Goal: Task Accomplishment & Management: Manage account settings

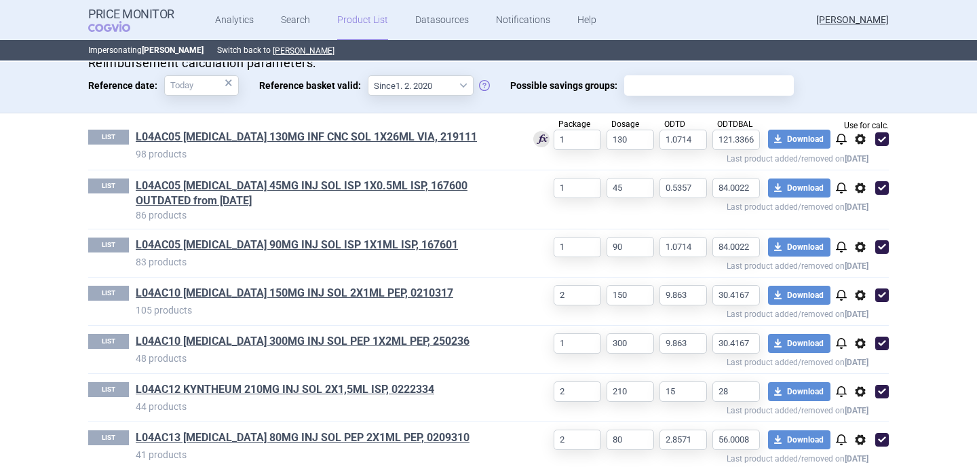
scroll to position [441, 0]
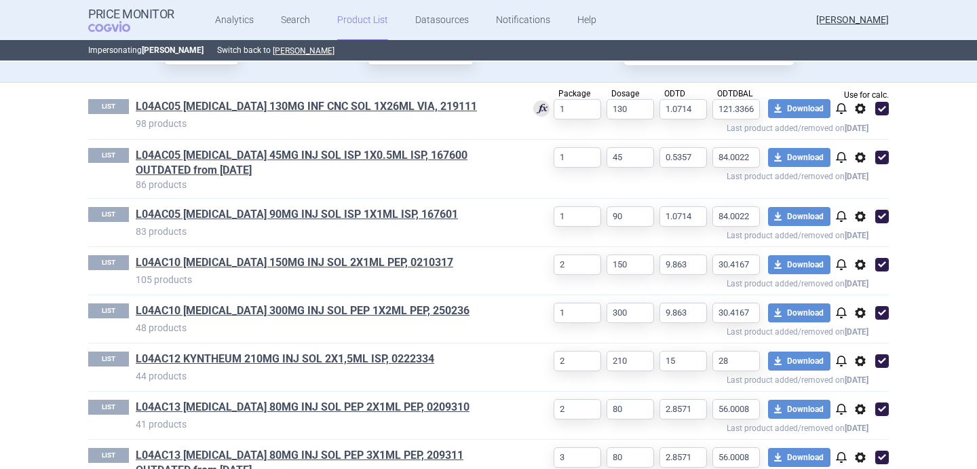
click at [859, 162] on span "options" at bounding box center [860, 157] width 16 height 16
click at [854, 236] on button "Delete" at bounding box center [860, 237] width 43 height 20
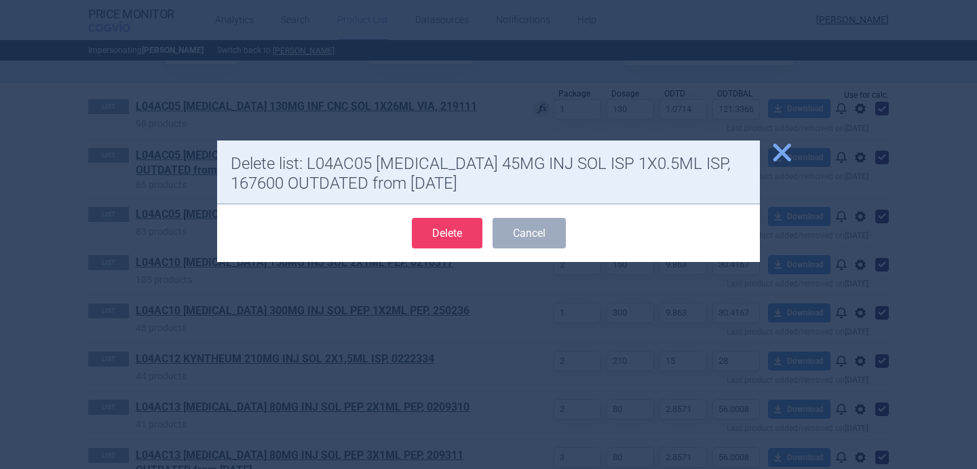
click at [426, 225] on button "Delete" at bounding box center [447, 233] width 71 height 31
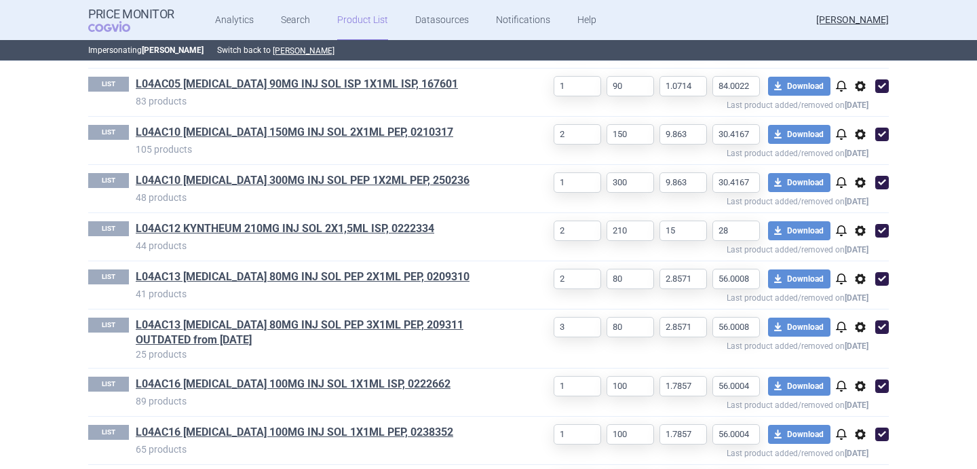
scroll to position [521, 0]
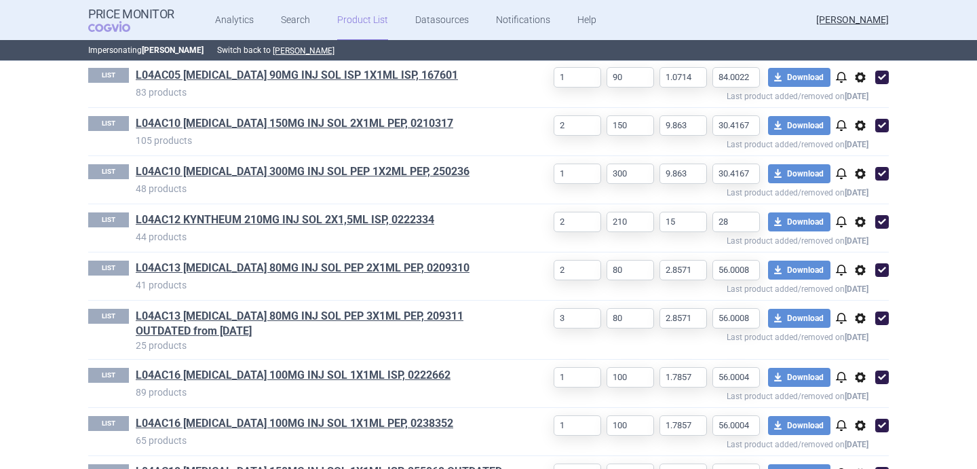
click at [864, 318] on span "options" at bounding box center [860, 318] width 16 height 16
click at [862, 402] on button "Delete" at bounding box center [860, 398] width 43 height 20
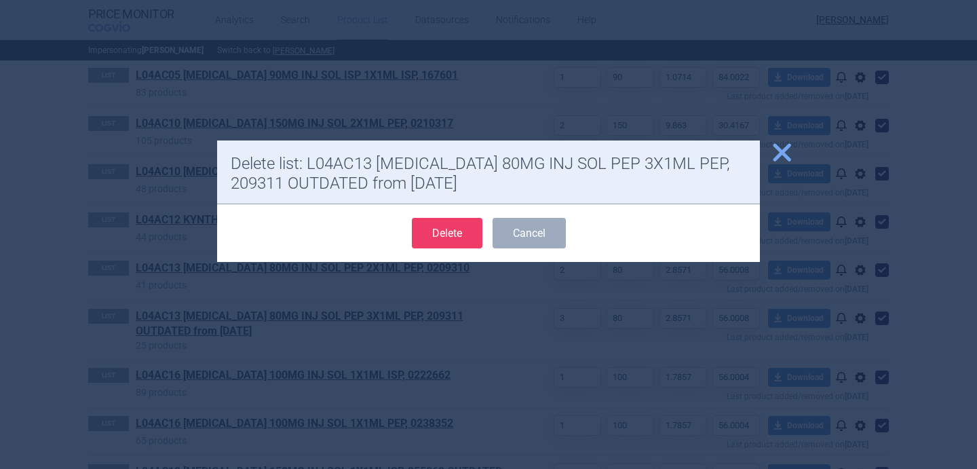
click at [475, 236] on button "Delete" at bounding box center [447, 233] width 71 height 31
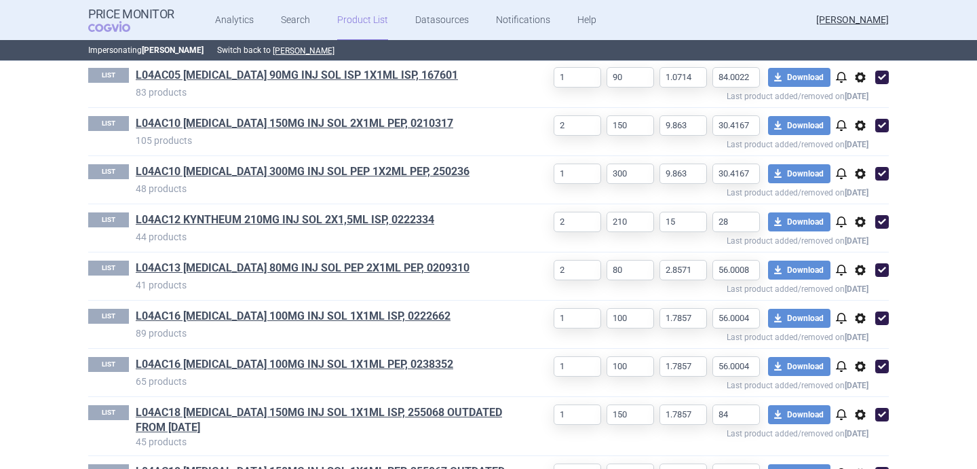
select select "[DATE]"
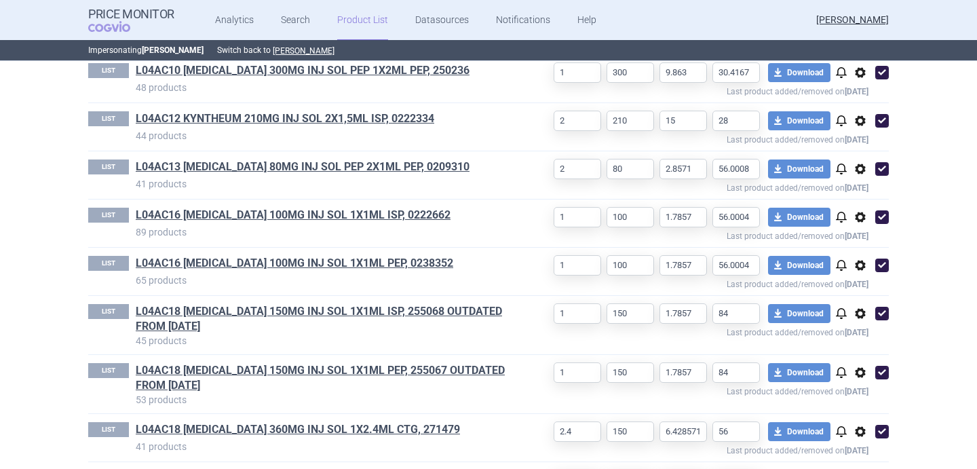
scroll to position [630, 0]
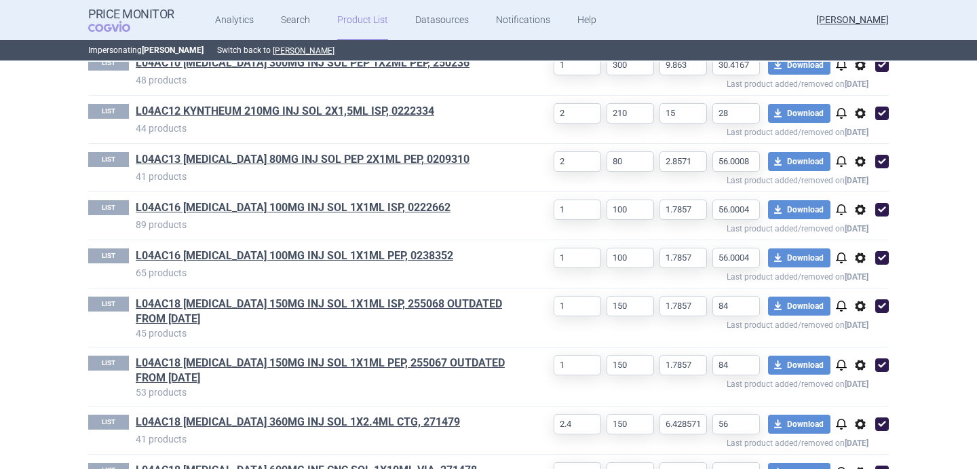
click at [860, 305] on span "options" at bounding box center [860, 306] width 16 height 16
click at [856, 389] on button "Delete" at bounding box center [860, 386] width 43 height 20
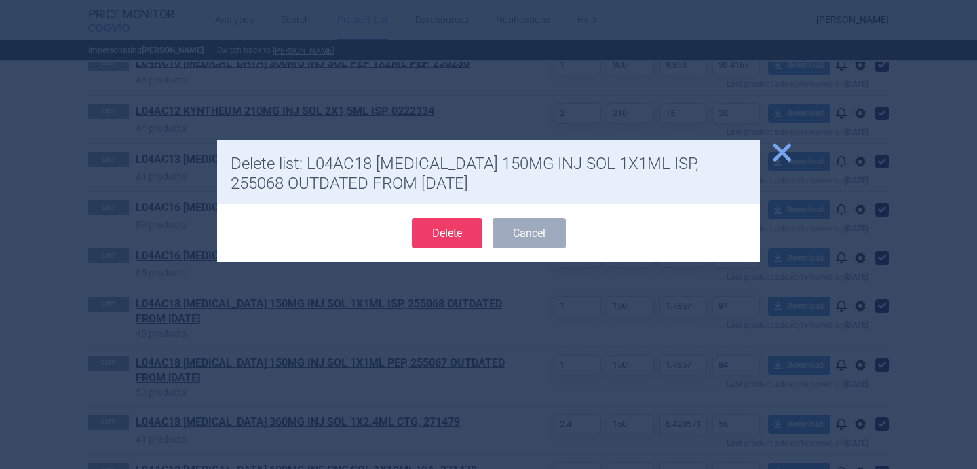
click at [462, 235] on button "Delete" at bounding box center [447, 233] width 71 height 31
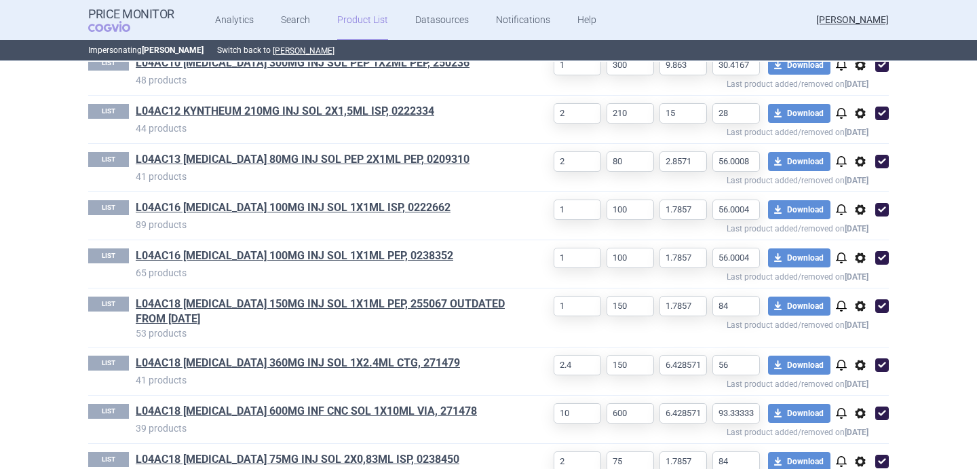
click at [857, 308] on span "options" at bounding box center [860, 306] width 16 height 16
click at [870, 385] on button "Delete" at bounding box center [860, 386] width 43 height 20
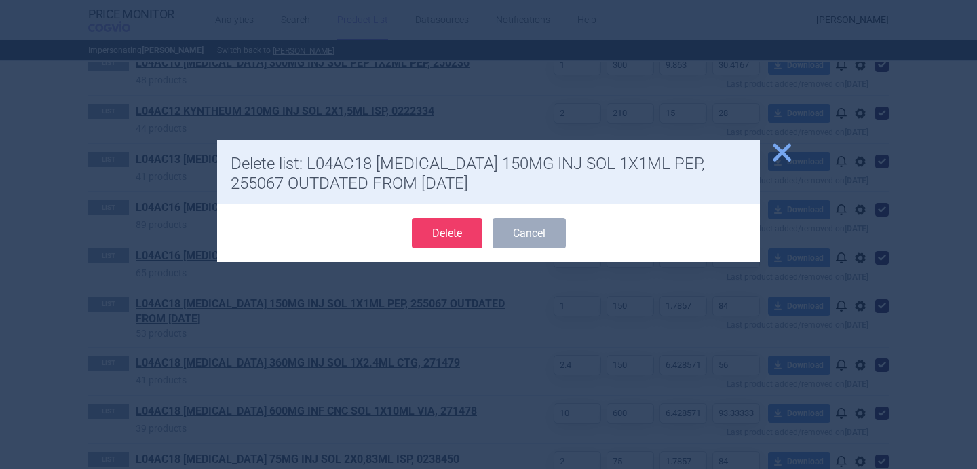
click at [453, 227] on button "Delete" at bounding box center [447, 233] width 71 height 31
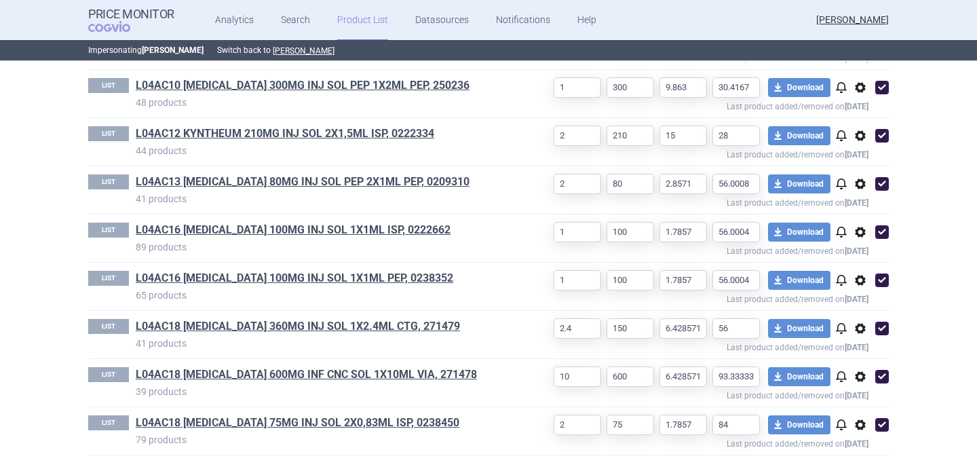
select select "[DATE]"
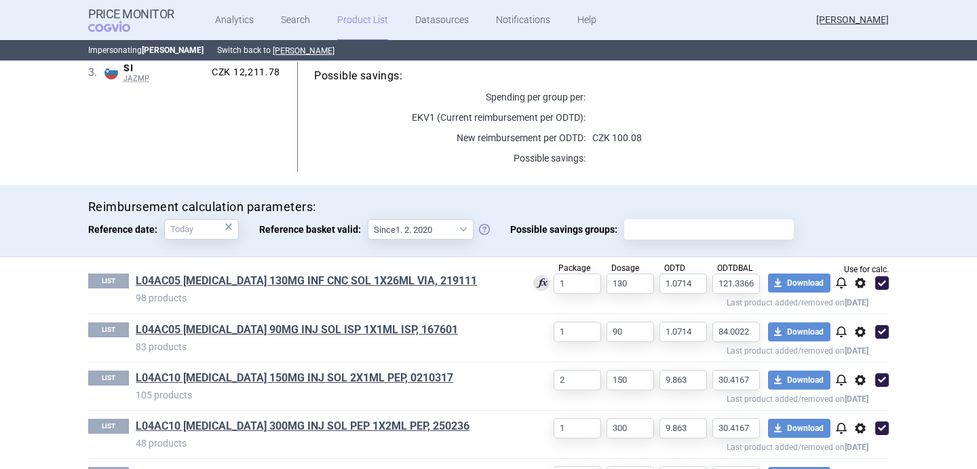
scroll to position [185, 0]
